Goal: Information Seeking & Learning: Learn about a topic

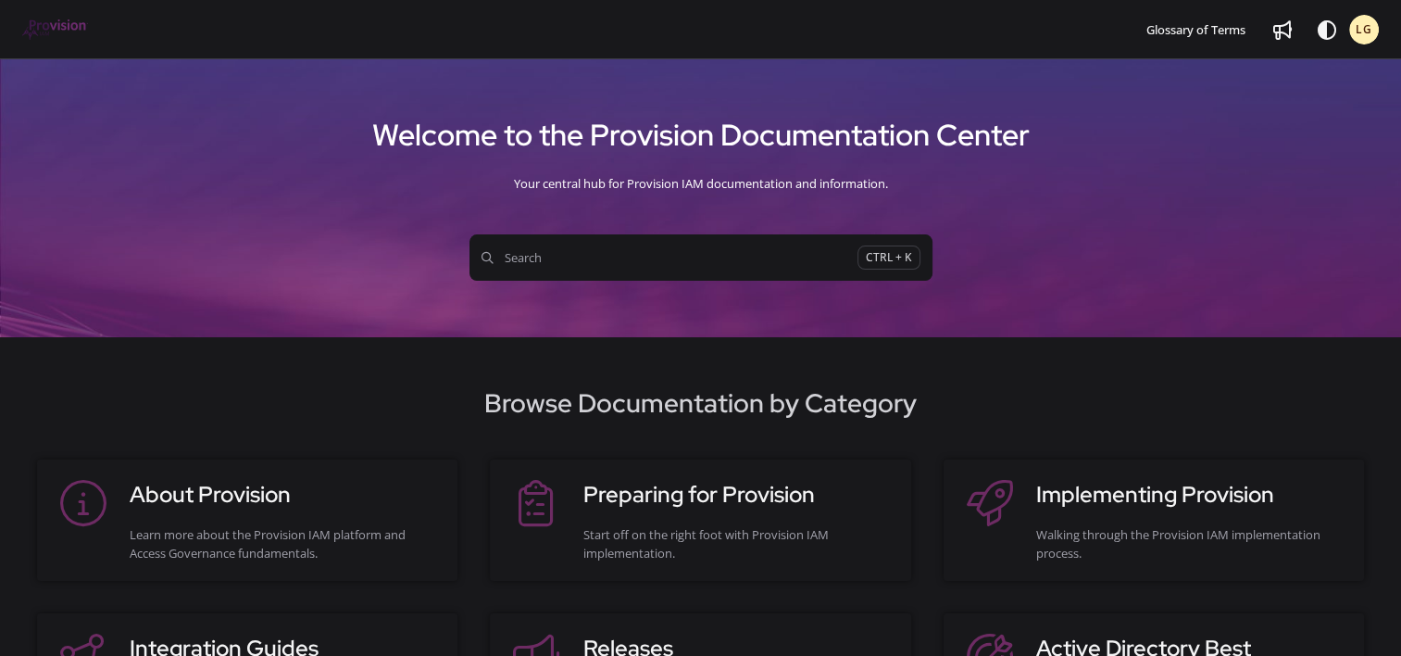
click at [376, 366] on div "Browse Documentation by Category About Provision Learn more about the Provision…" at bounding box center [700, 576] width 1401 height 478
click at [580, 251] on span "Search" at bounding box center [670, 257] width 376 height 19
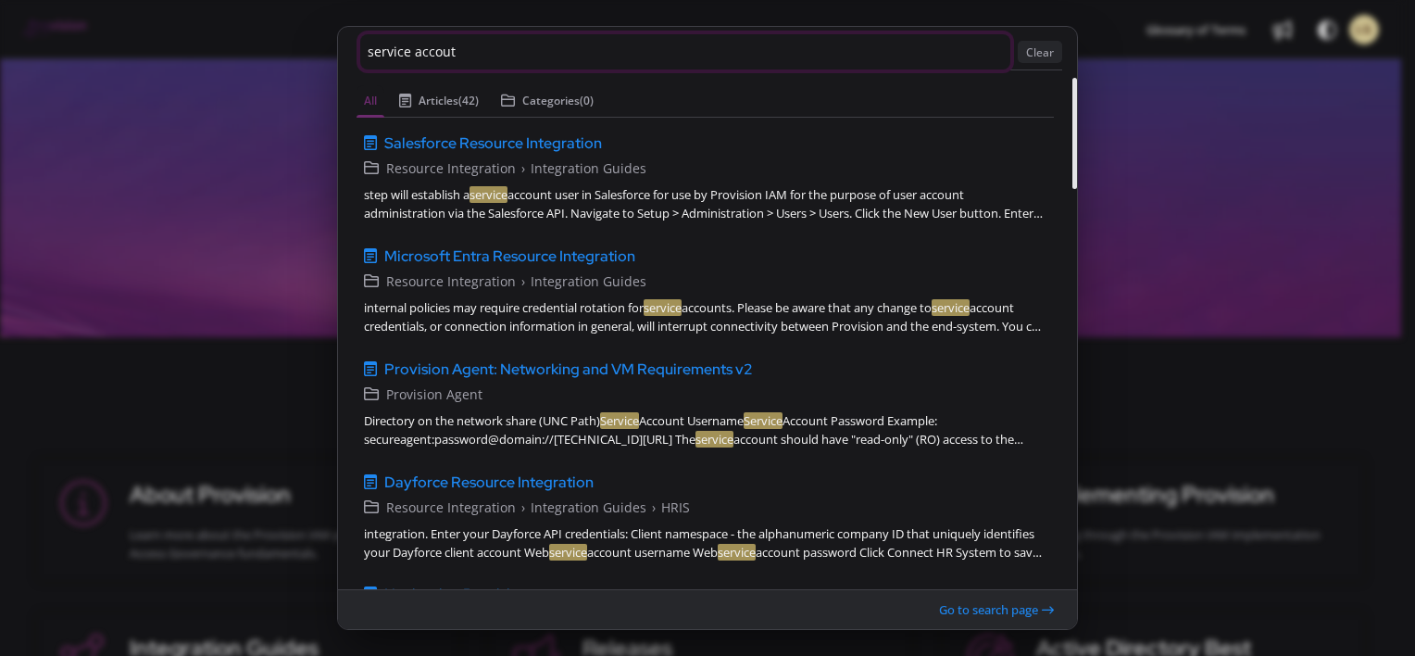
click at [496, 45] on input "service accout" at bounding box center [685, 51] width 650 height 35
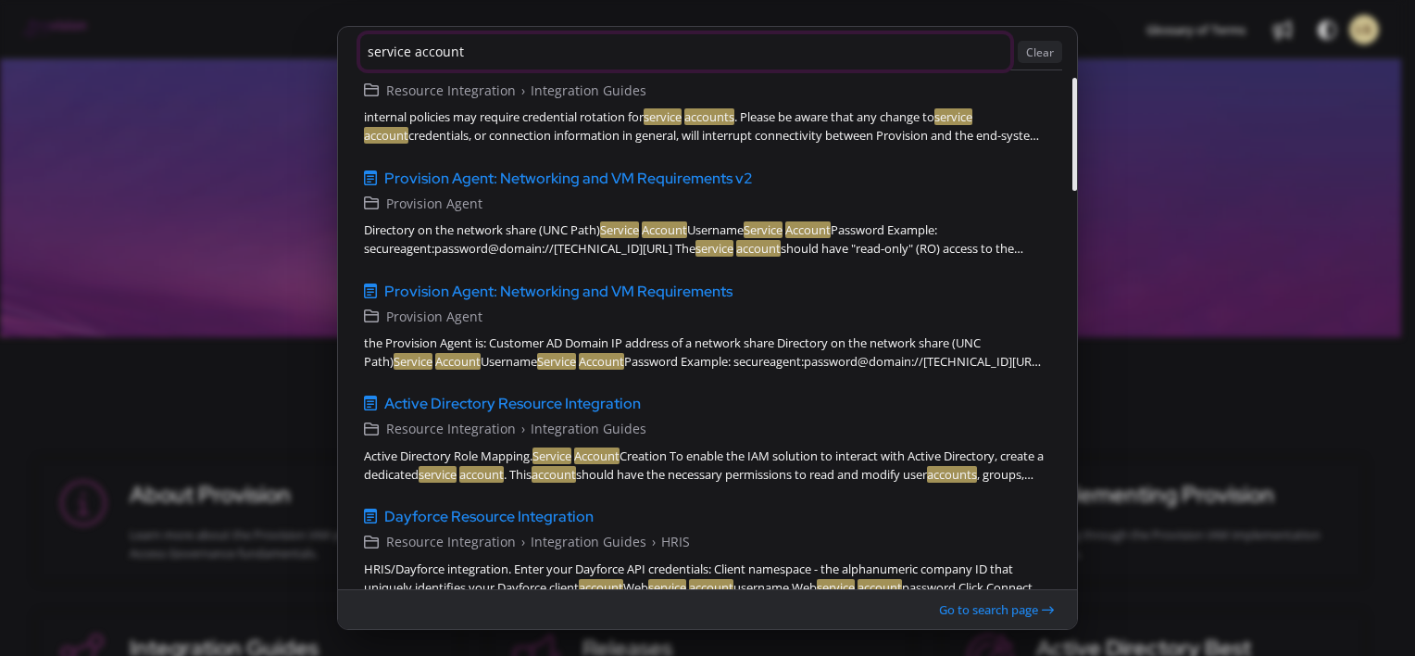
scroll to position [197, 0]
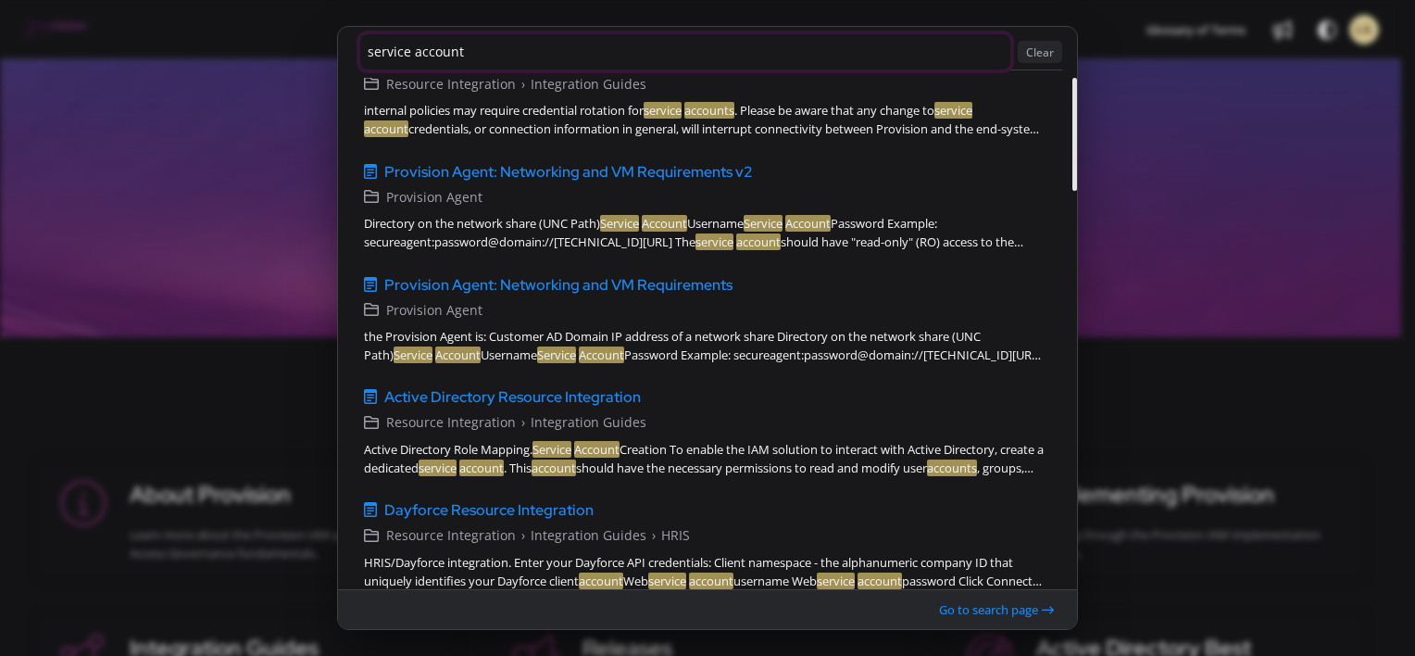
click at [1093, 163] on ngb-modal-window "service account Clear All Articles (27) Categories (0) Salesforce Resource Inte…" at bounding box center [707, 328] width 1415 height 656
type input "service account"
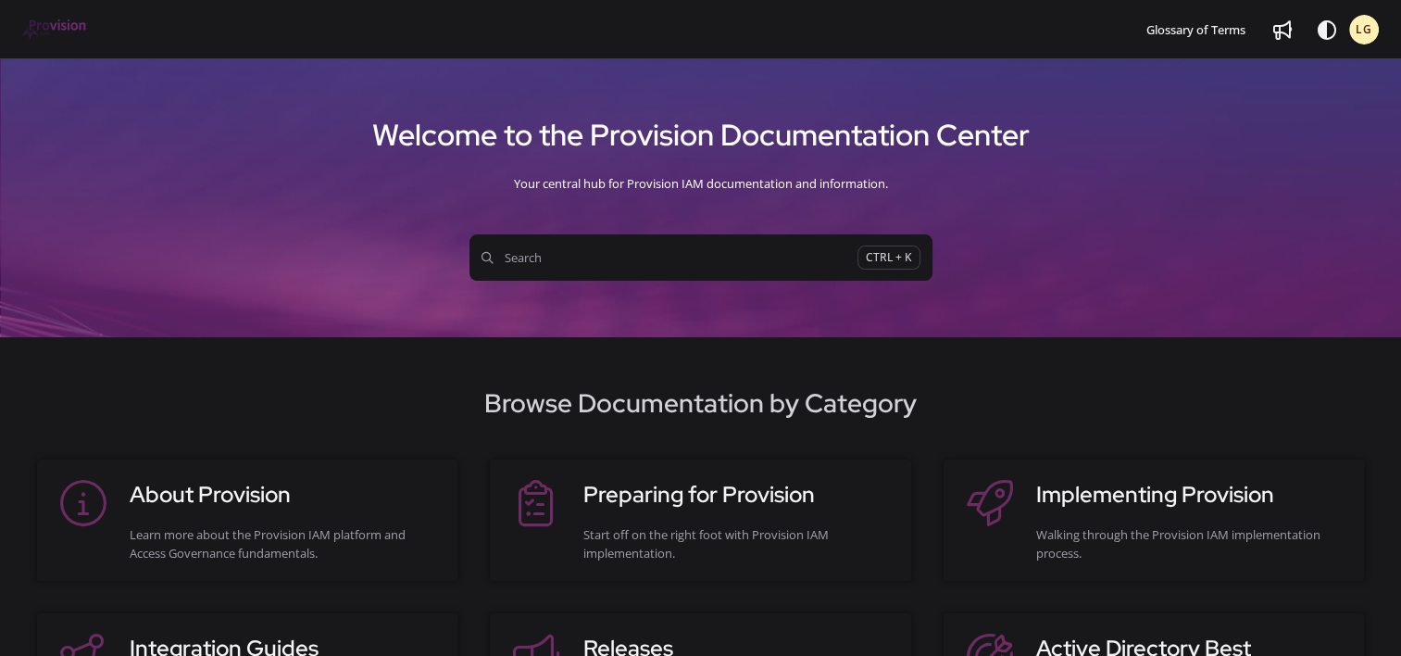
click at [578, 246] on button "Search CTRL + K" at bounding box center [701, 257] width 463 height 46
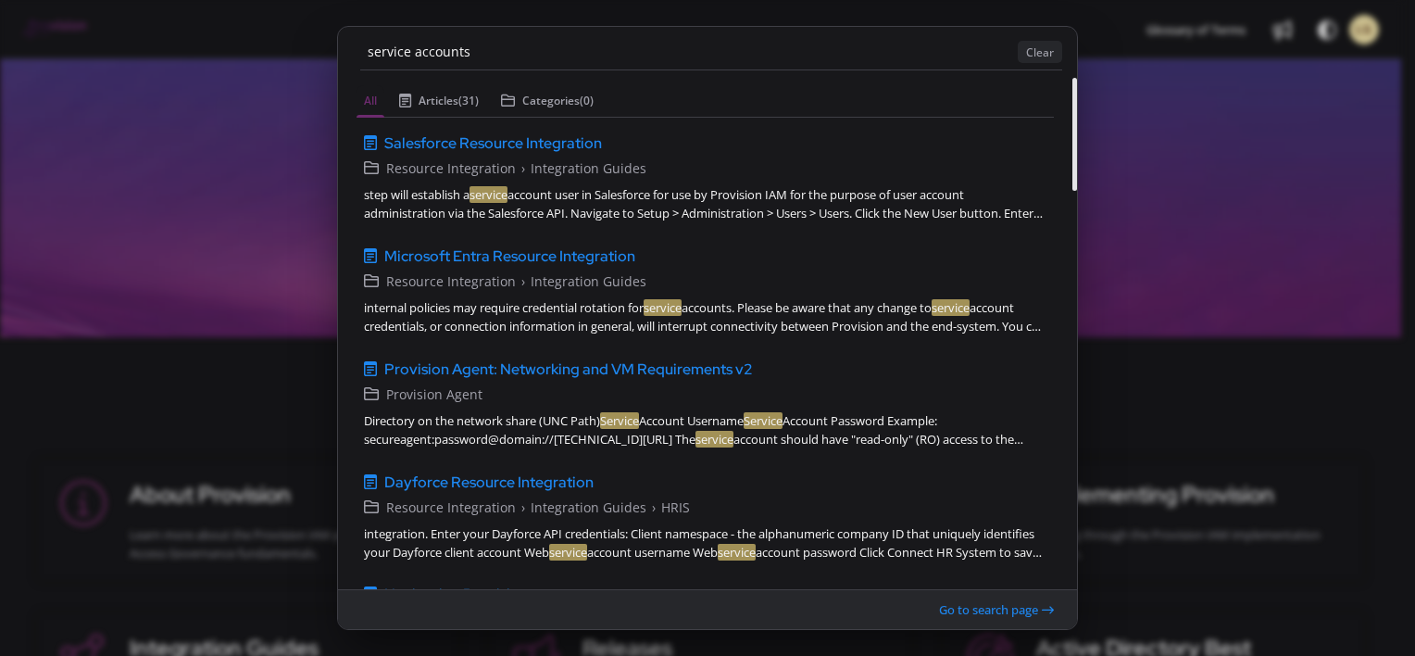
type input "service account"
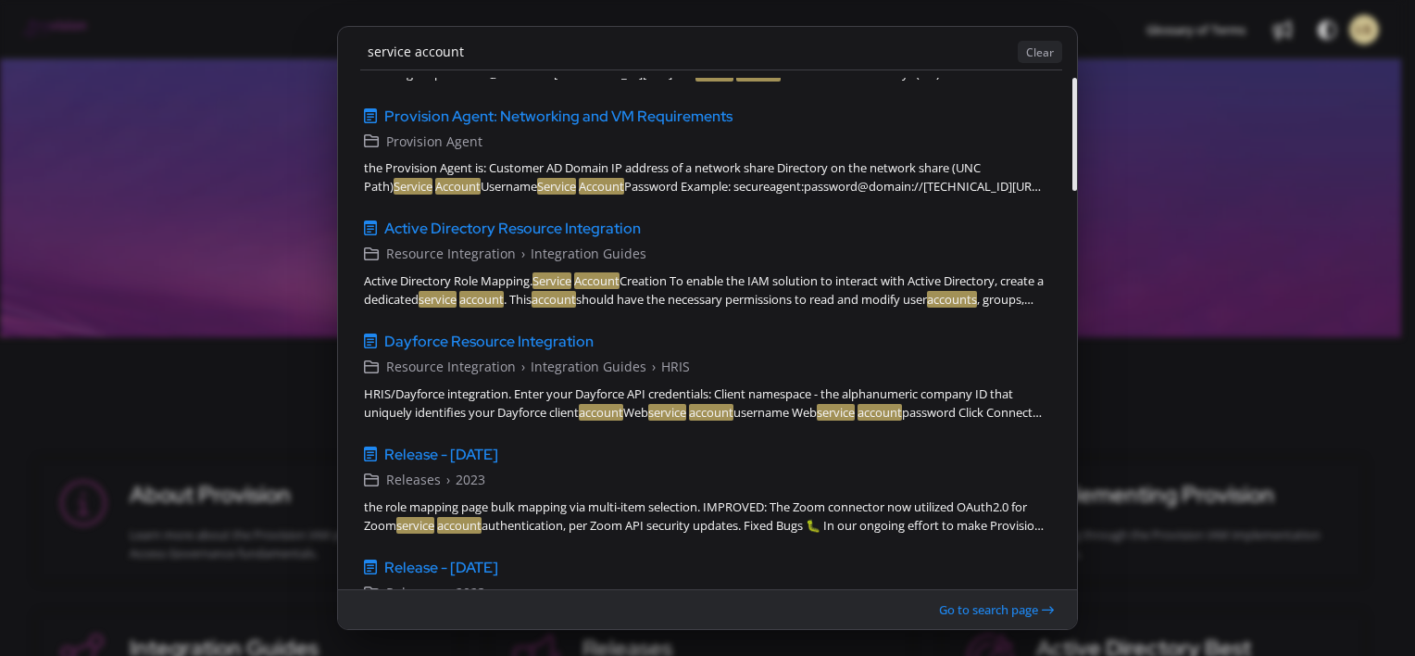
scroll to position [369, 0]
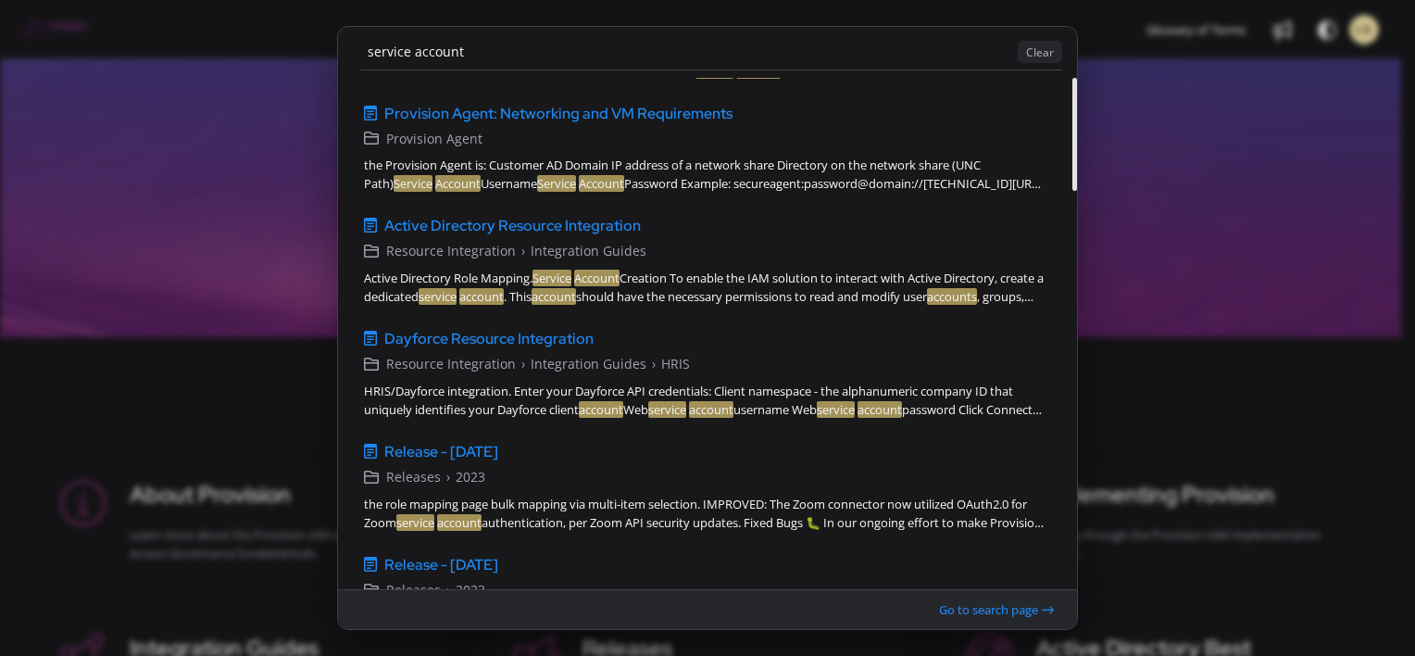
click at [1091, 237] on ngb-modal-window "service account Clear All Articles (27) Categories (0) Salesforce Resource Inte…" at bounding box center [707, 328] width 1415 height 656
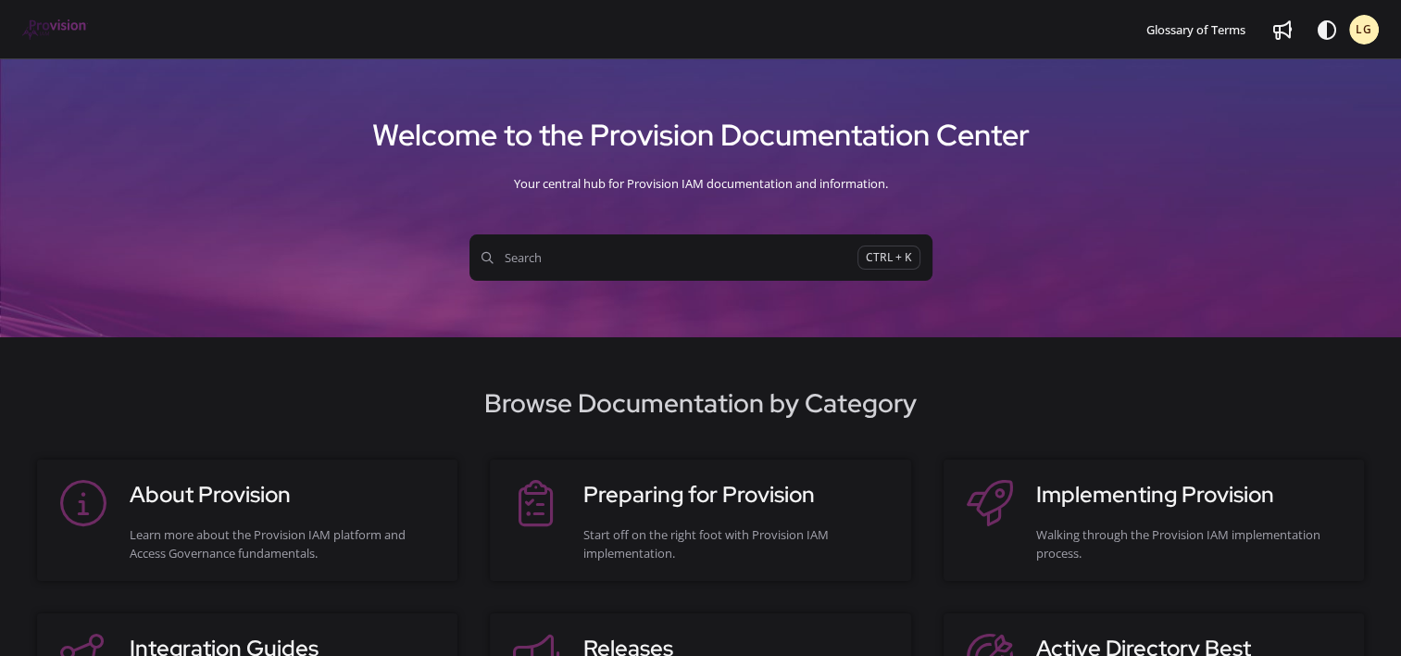
click at [694, 257] on span "Search" at bounding box center [670, 257] width 376 height 19
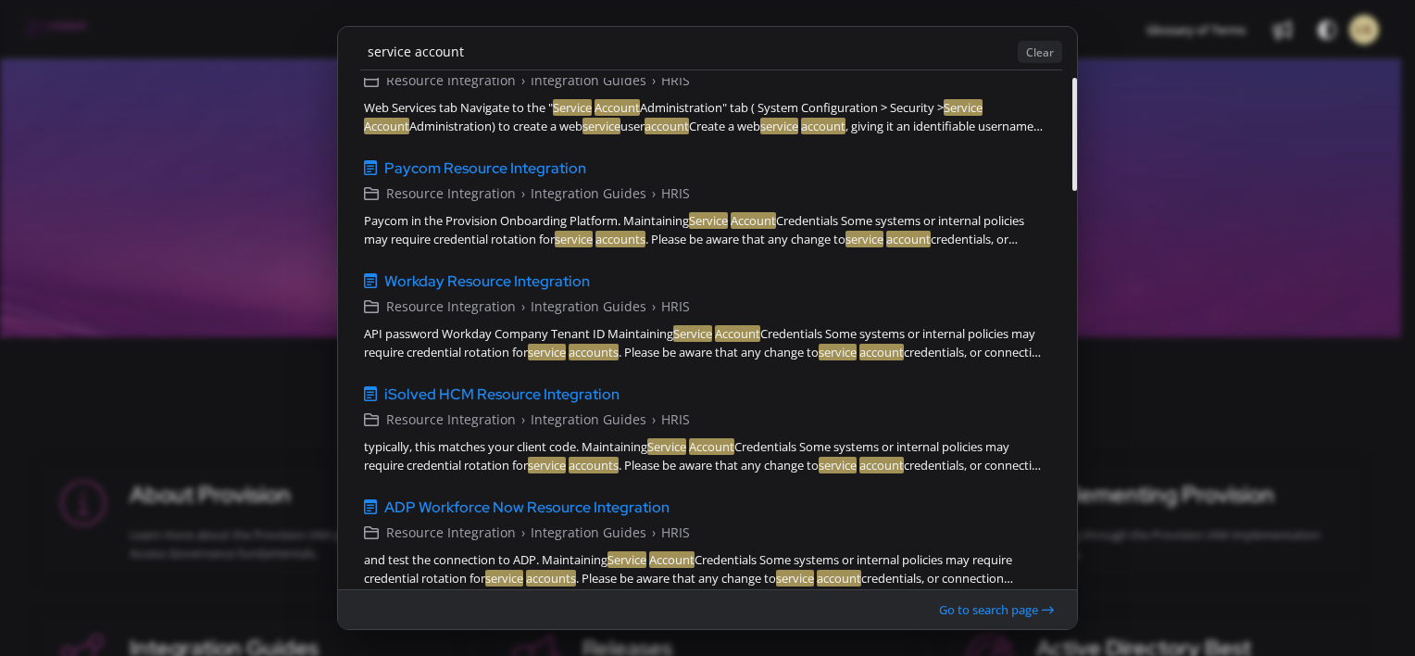
scroll to position [1808, 0]
